Goal: Check status: Check status

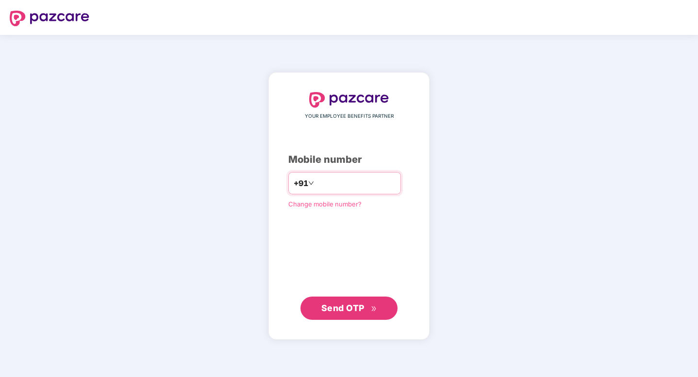
click at [356, 189] on input "number" at bounding box center [356, 184] width 80 height 16
type input "**********"
click at [356, 310] on span "Send OTP" at bounding box center [342, 308] width 43 height 10
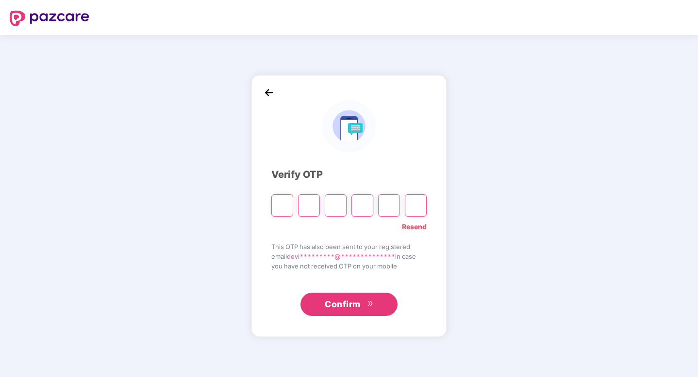
type input "*"
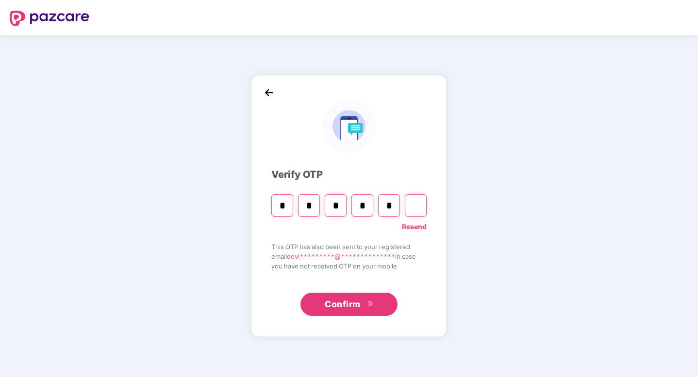
type input "*"
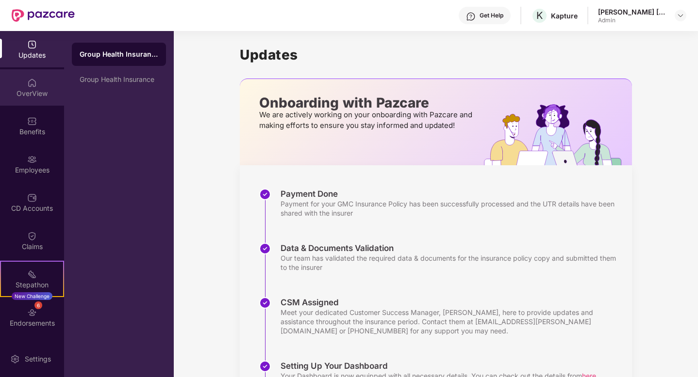
click at [25, 85] on div "OverView" at bounding box center [32, 87] width 64 height 36
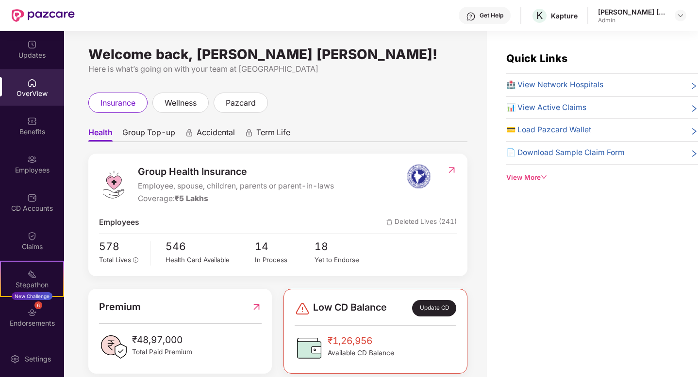
click at [359, 97] on div "insurance wellness pazcard" at bounding box center [277, 103] width 379 height 20
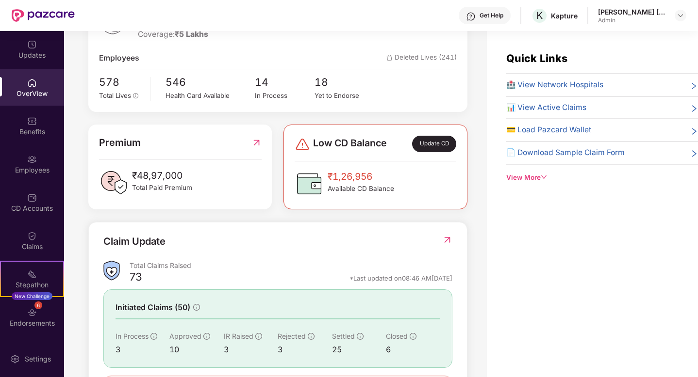
scroll to position [220, 0]
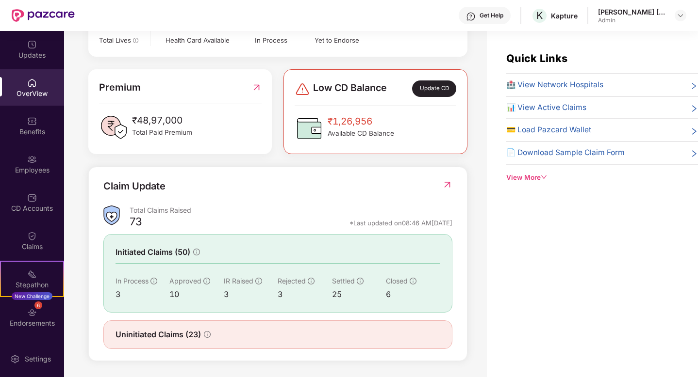
click at [446, 183] on img at bounding box center [447, 185] width 10 height 10
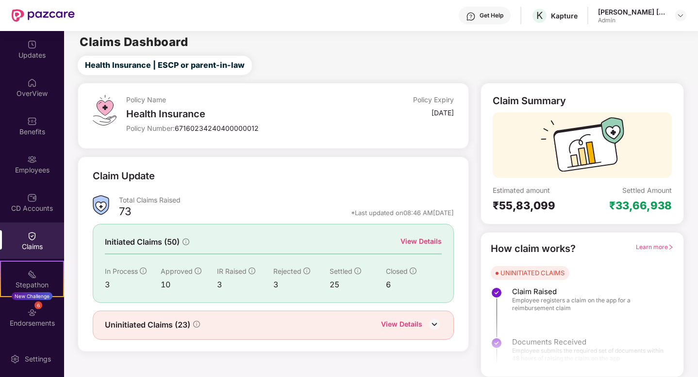
scroll to position [0, 0]
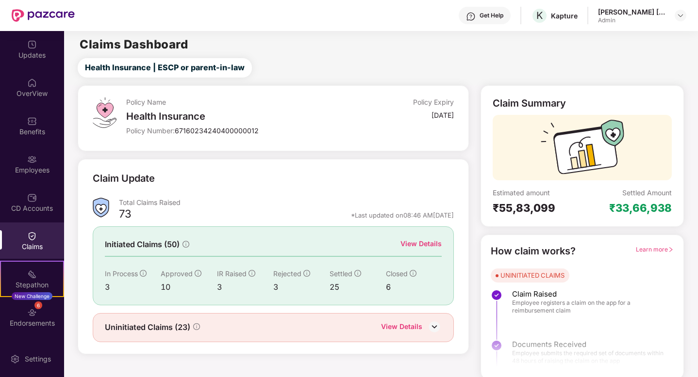
click at [423, 57] on main "Claims Dashboard Health Insurance | ESCP or parent-in-law Policy Name Health In…" at bounding box center [380, 205] width 633 height 349
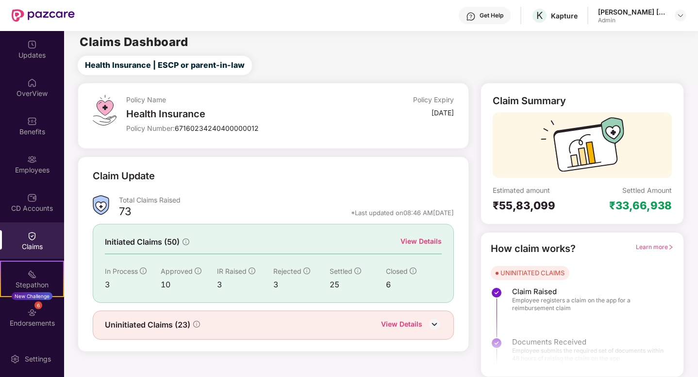
click at [442, 316] on div "Uninitiated Claims (23) View Details" at bounding box center [273, 325] width 361 height 29
click at [436, 323] on img at bounding box center [434, 324] width 15 height 15
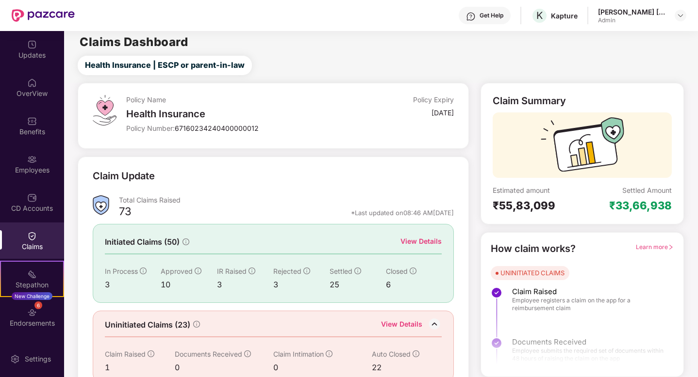
scroll to position [17, 0]
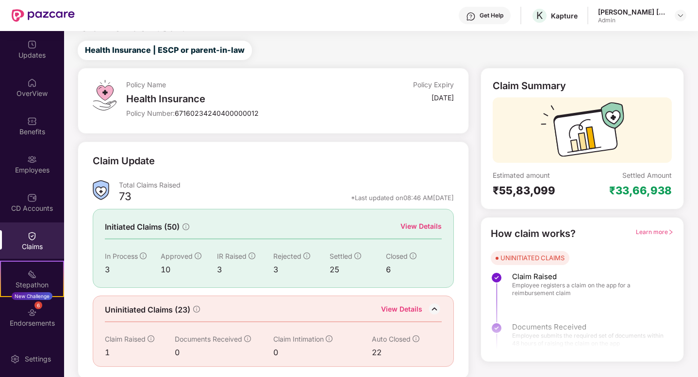
click at [655, 230] on span "Learn more" at bounding box center [655, 232] width 38 height 7
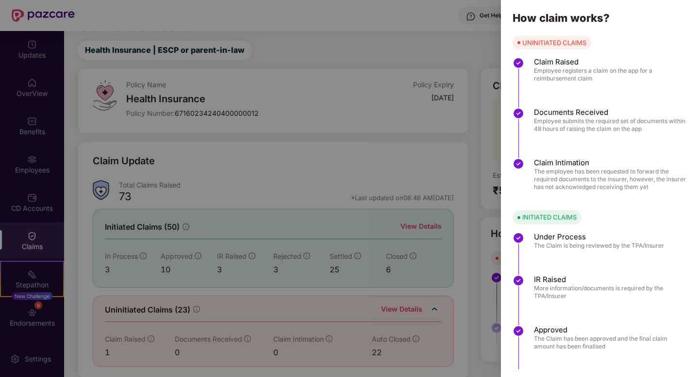
click at [324, 45] on div at bounding box center [349, 188] width 698 height 377
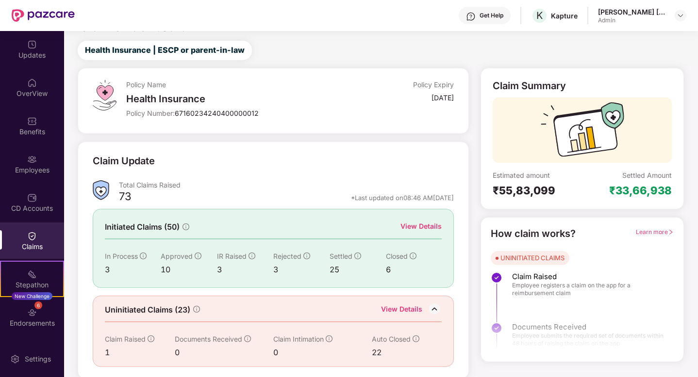
click at [407, 307] on div "View Details" at bounding box center [401, 310] width 41 height 13
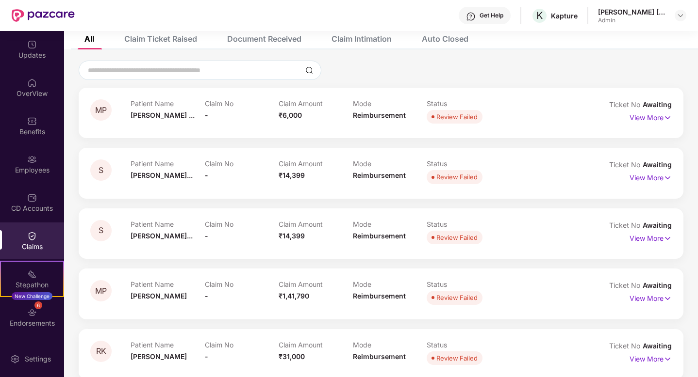
scroll to position [54, 0]
click at [649, 179] on p "View More" at bounding box center [650, 176] width 42 height 13
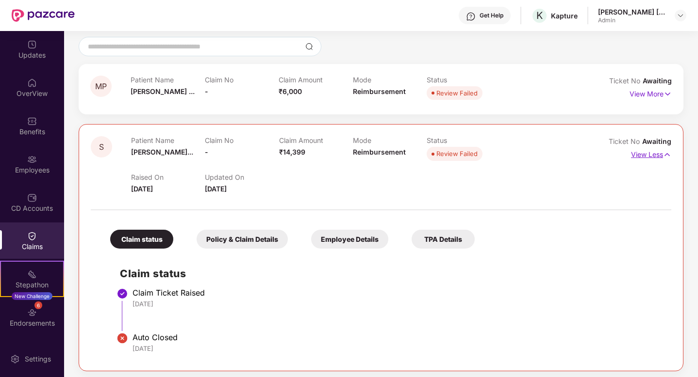
scroll to position [65, 0]
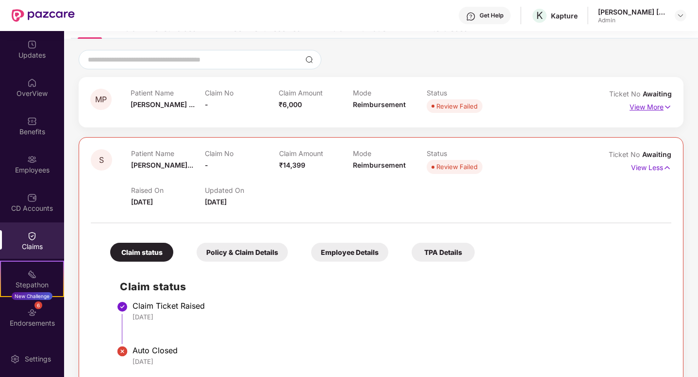
click at [657, 103] on p "View More" at bounding box center [650, 105] width 42 height 13
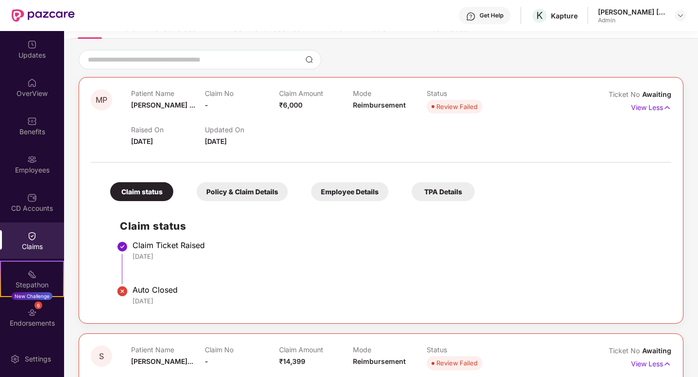
click at [271, 195] on div "Policy & Claim Details" at bounding box center [241, 191] width 91 height 19
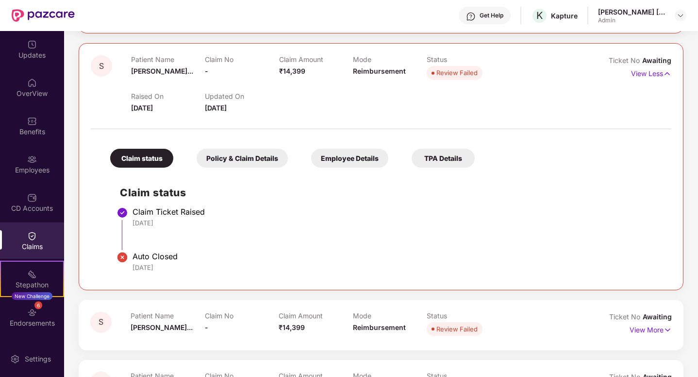
scroll to position [529, 0]
click at [259, 158] on div "Policy & Claim Details" at bounding box center [241, 158] width 91 height 19
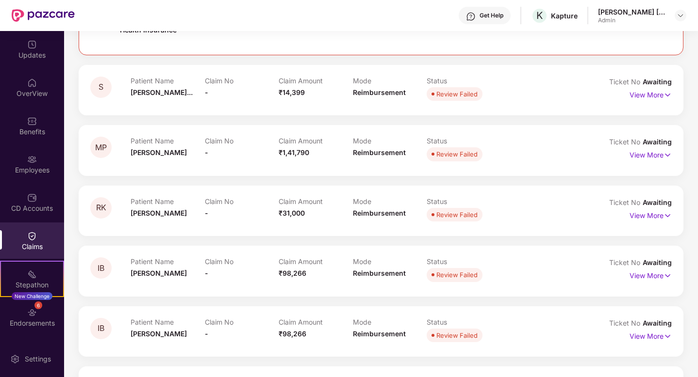
scroll to position [950, 0]
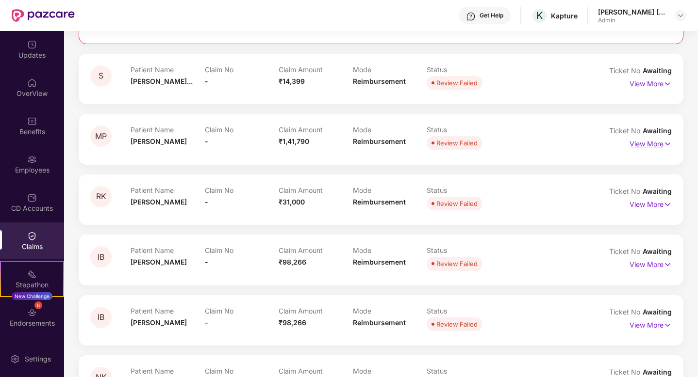
click at [635, 144] on p "View More" at bounding box center [650, 142] width 42 height 13
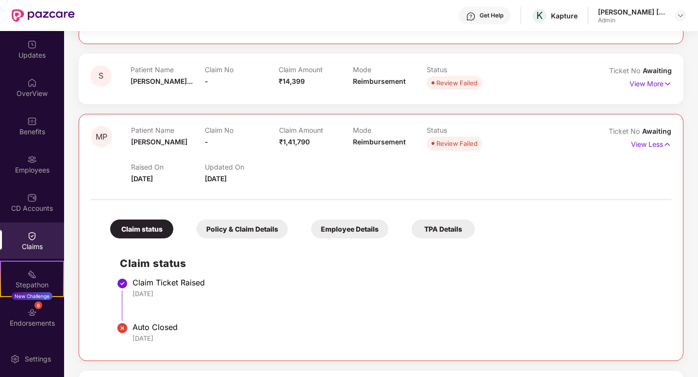
click at [268, 233] on div "Policy & Claim Details" at bounding box center [241, 229] width 91 height 19
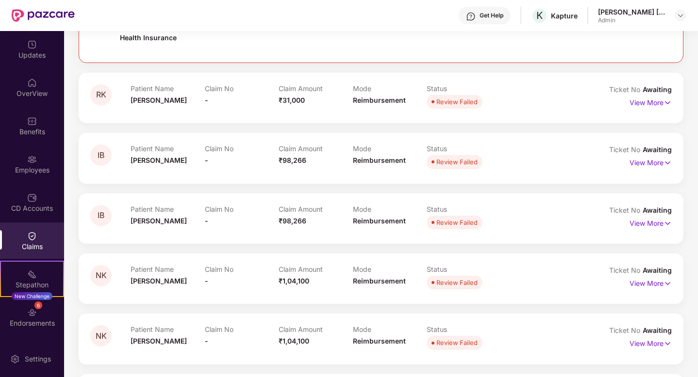
scroll to position [1425, 0]
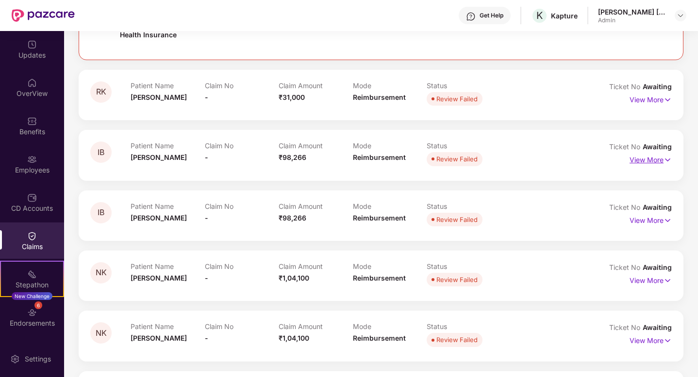
click at [649, 160] on p "View More" at bounding box center [650, 158] width 42 height 13
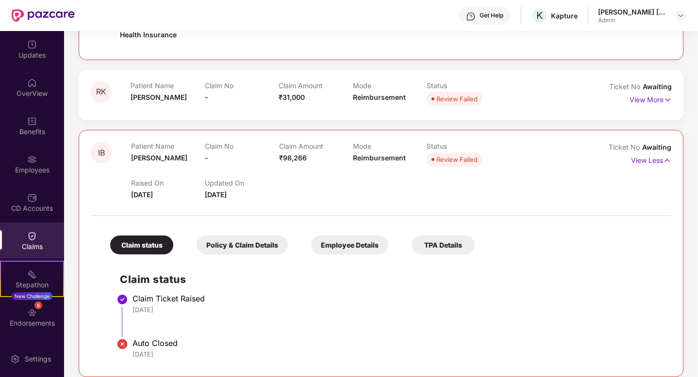
click at [351, 235] on div "Claim status Policy & Claim Details Employee Details TPA Details" at bounding box center [287, 240] width 374 height 29
click at [349, 247] on div "Employee Details" at bounding box center [349, 245] width 77 height 19
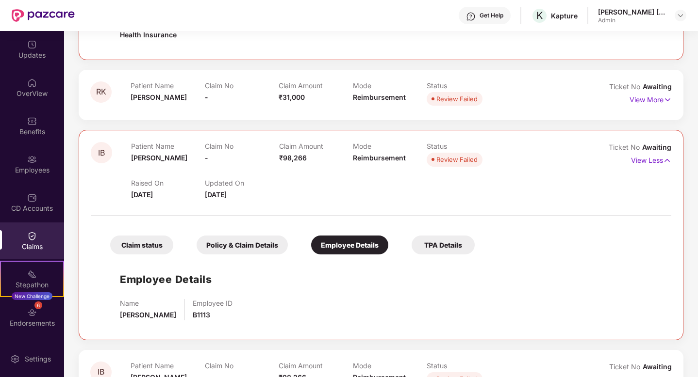
click at [253, 245] on div "Policy & Claim Details" at bounding box center [241, 245] width 91 height 19
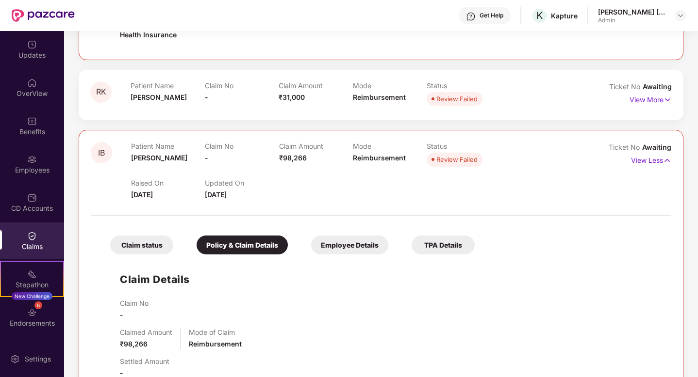
click at [156, 242] on div "Claim status" at bounding box center [141, 245] width 63 height 19
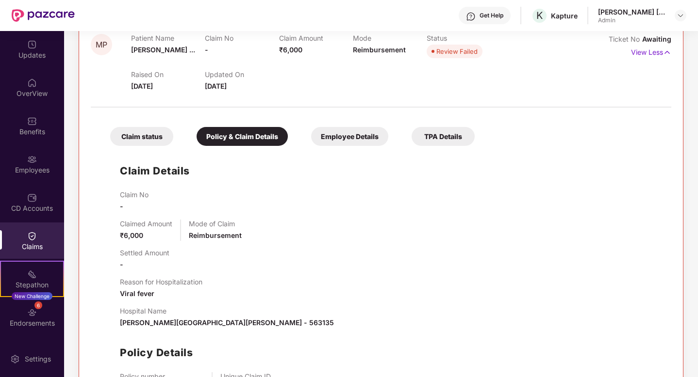
scroll to position [0, 0]
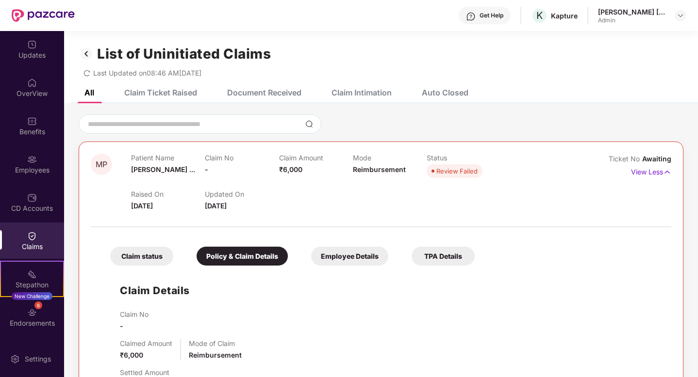
click at [432, 91] on div "Auto Closed" at bounding box center [445, 93] width 47 height 10
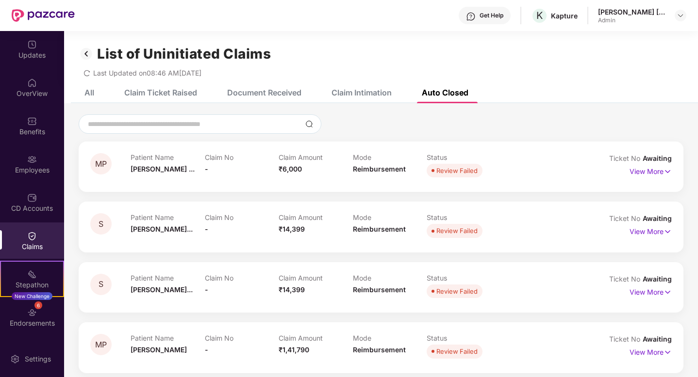
click at [390, 91] on div "Claim Intimation" at bounding box center [361, 93] width 60 height 10
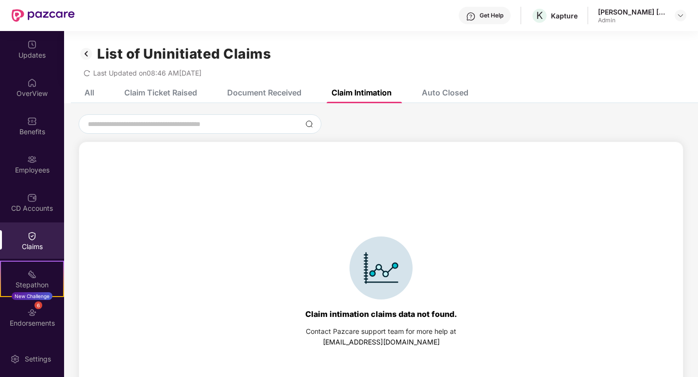
click at [95, 93] on div "All Claim Ticket Raised Document Received Claim Intimation Auto Closed" at bounding box center [269, 92] width 398 height 21
click at [87, 92] on div "All" at bounding box center [89, 93] width 10 height 10
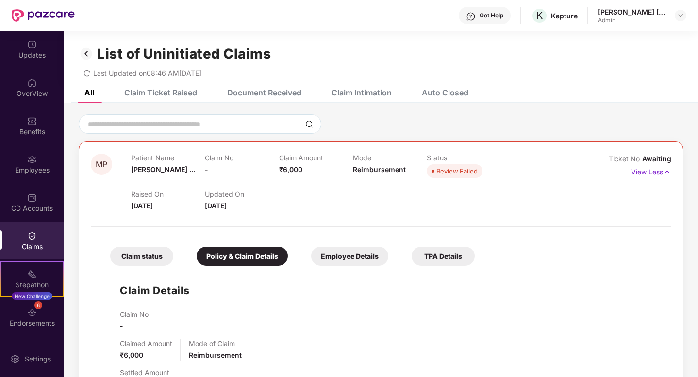
click at [85, 52] on img at bounding box center [87, 54] width 16 height 16
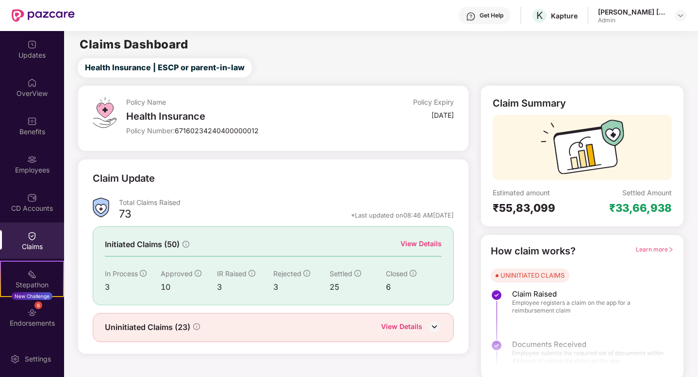
scroll to position [2, 0]
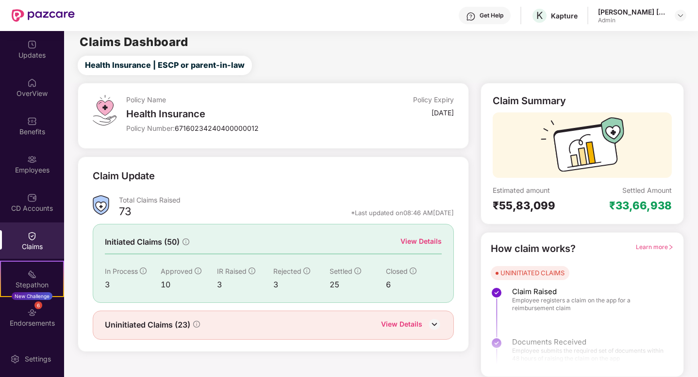
click at [418, 239] on div "View Details" at bounding box center [420, 241] width 41 height 11
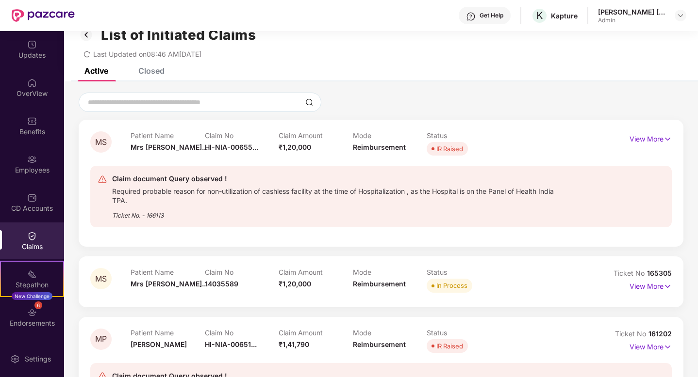
scroll to position [20, 0]
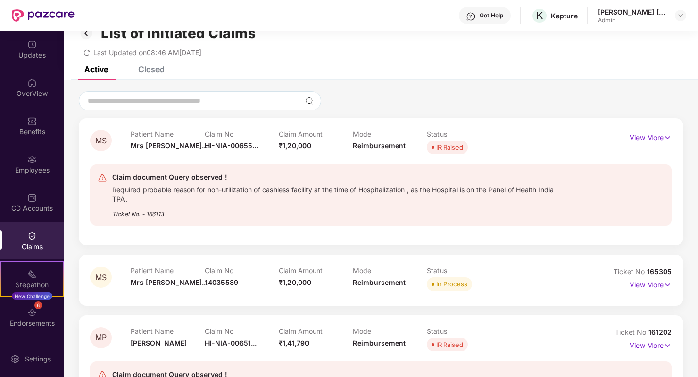
click at [144, 72] on div "Closed" at bounding box center [151, 70] width 26 height 10
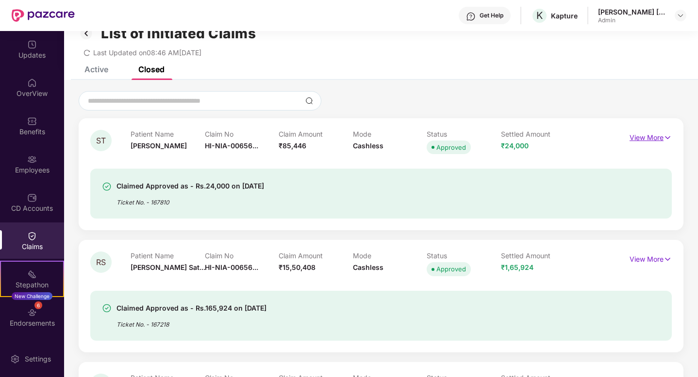
click at [643, 138] on p "View More" at bounding box center [650, 136] width 42 height 13
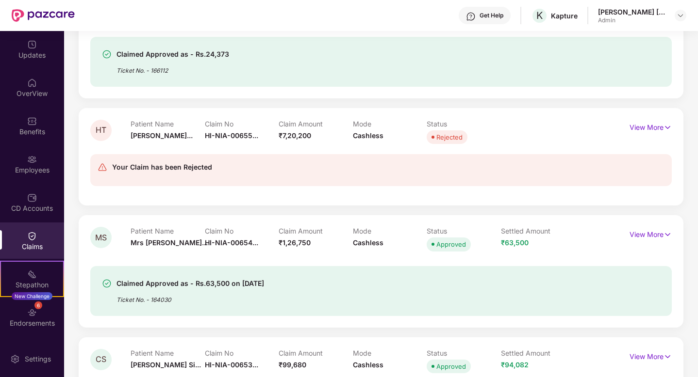
scroll to position [715, 0]
click at [652, 126] on p "View More" at bounding box center [650, 125] width 42 height 13
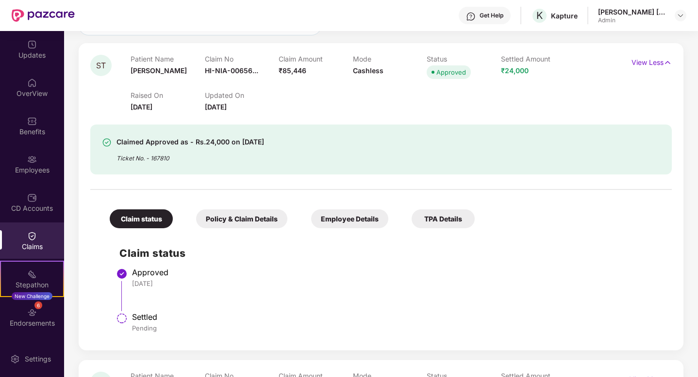
scroll to position [0, 0]
